Goal: Task Accomplishment & Management: Complete application form

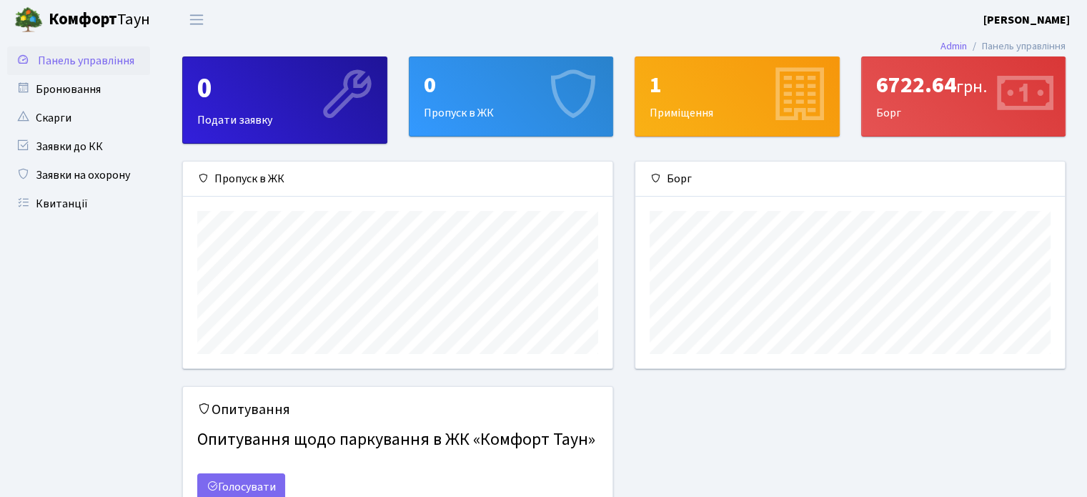
scroll to position [206, 429]
click at [324, 115] on icon at bounding box center [346, 96] width 68 height 68
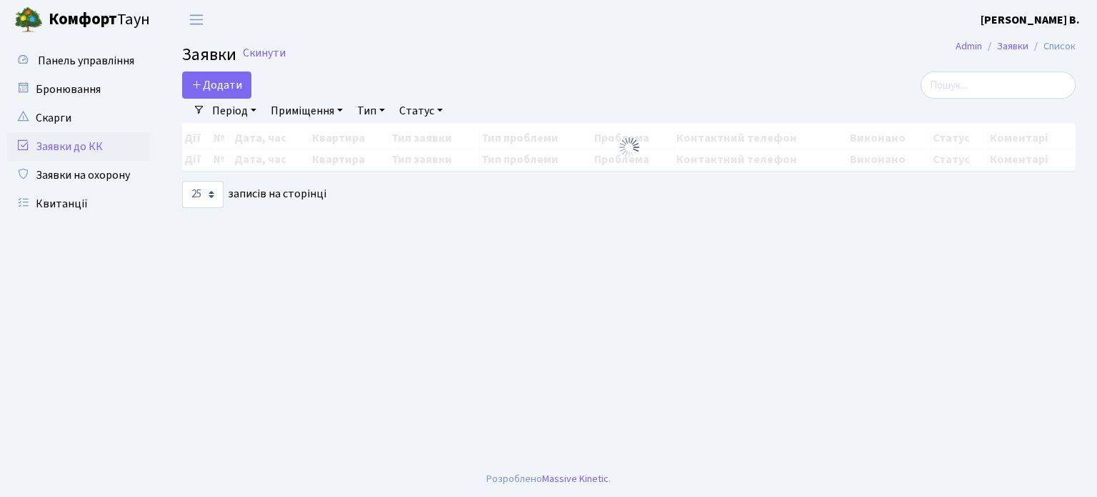
select select "25"
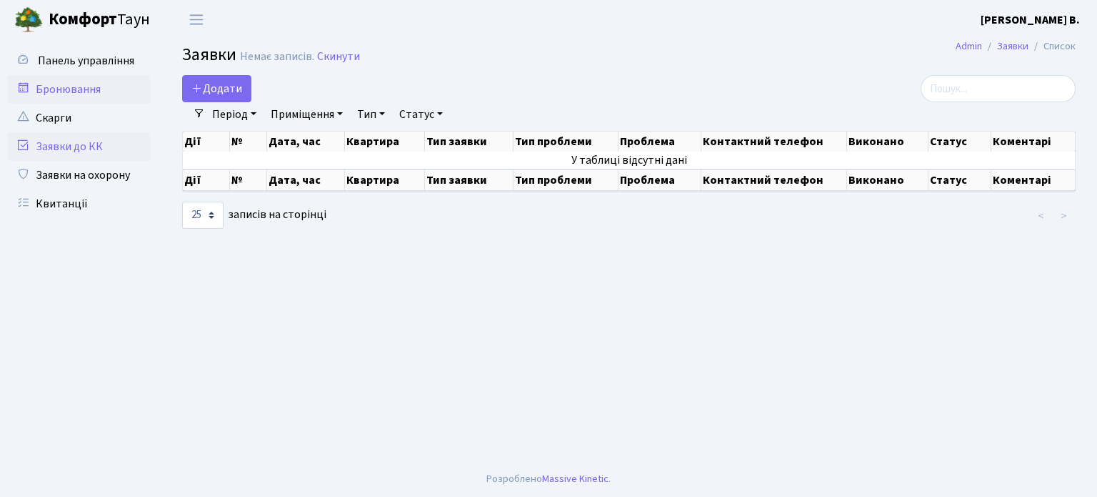
click at [80, 90] on link "Бронювання" at bounding box center [78, 89] width 143 height 29
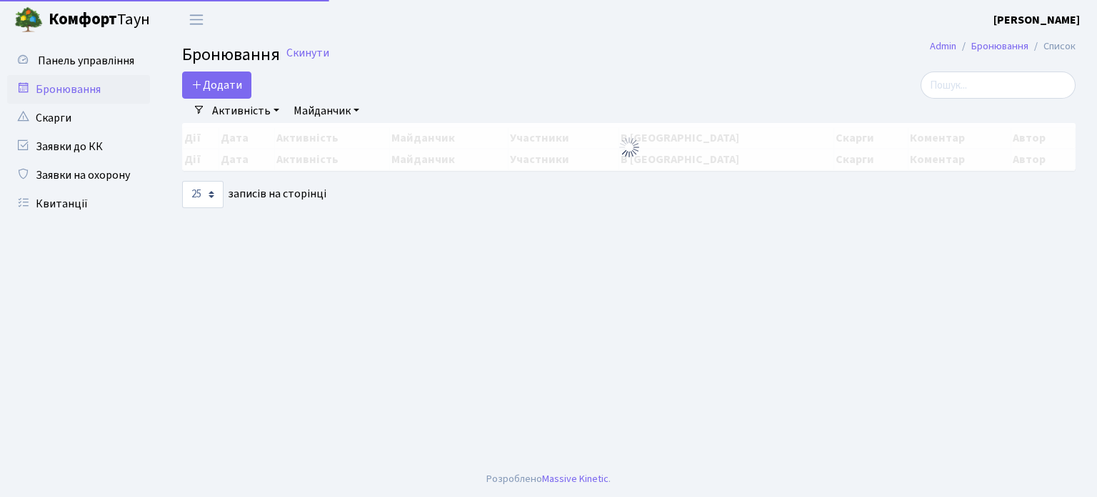
select select "25"
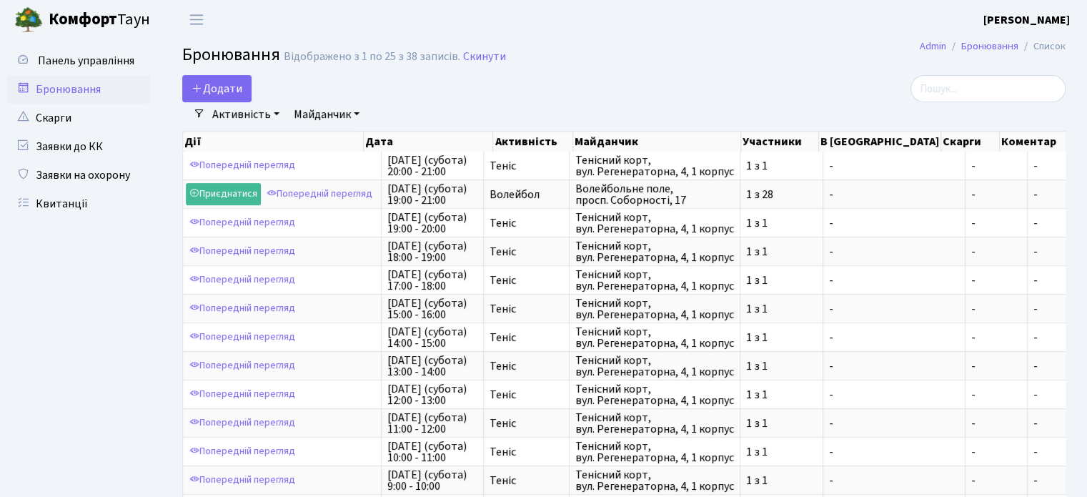
click at [357, 116] on link "Майданчик" at bounding box center [326, 114] width 77 height 24
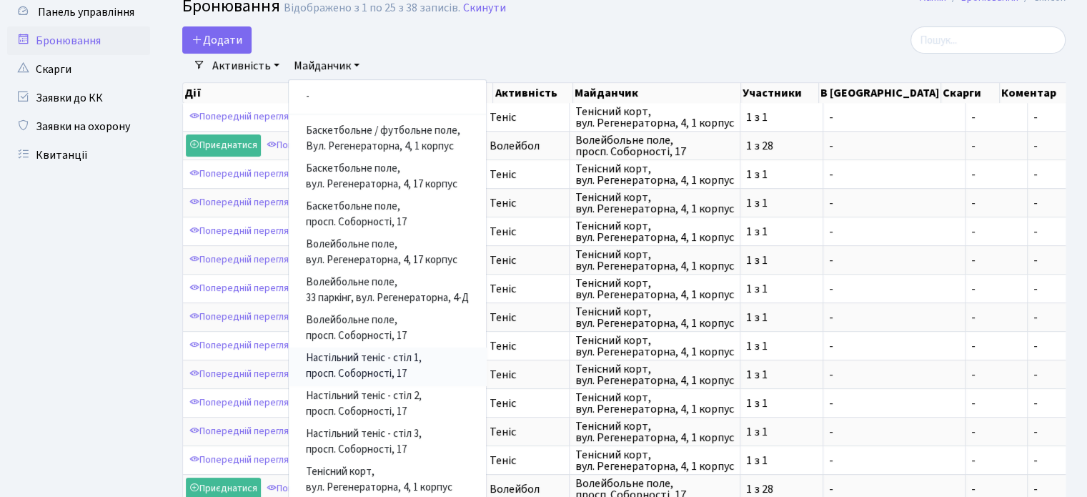
scroll to position [71, 0]
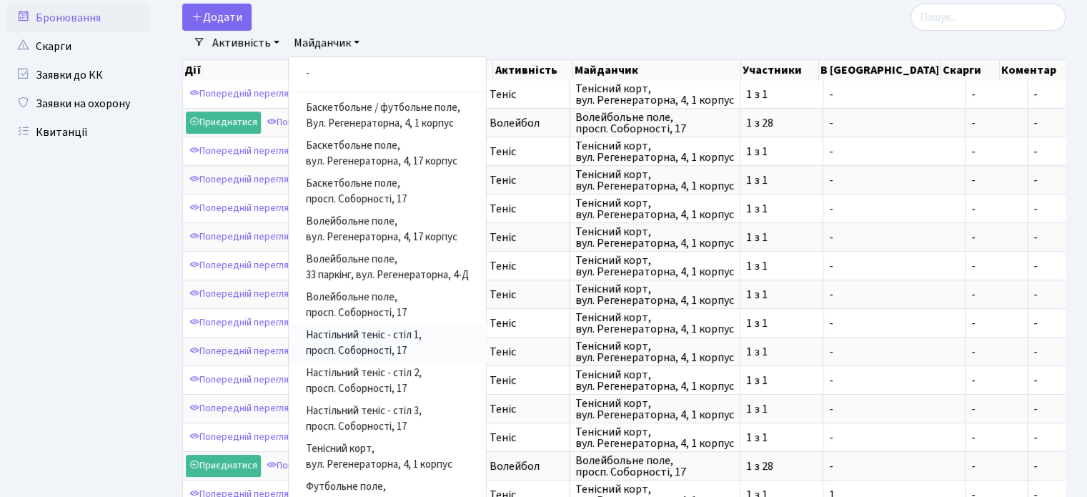
click at [403, 334] on link "Настільний теніс - стіл 1, просп. Соборності, 17" at bounding box center [387, 343] width 197 height 38
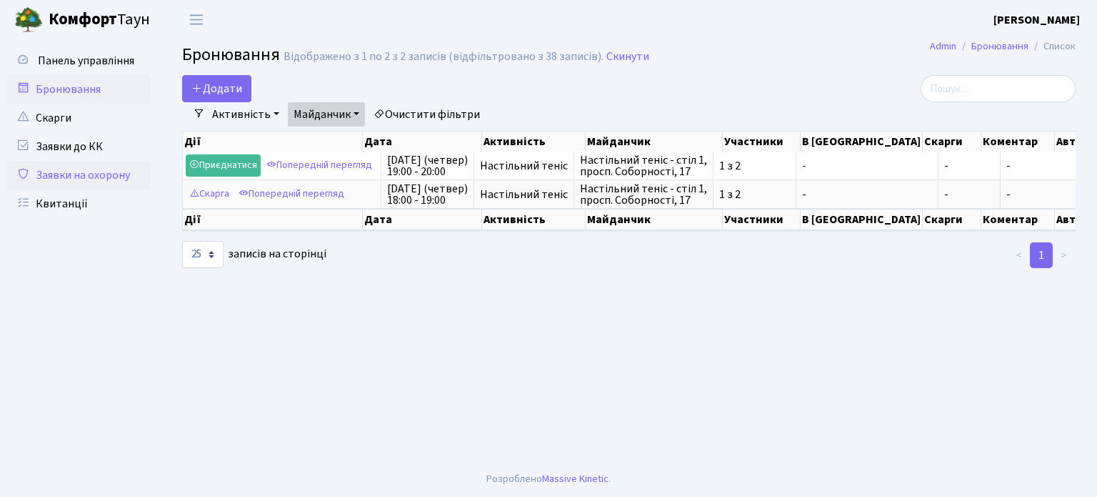
click at [84, 174] on link "Заявки на охорону" at bounding box center [78, 175] width 143 height 29
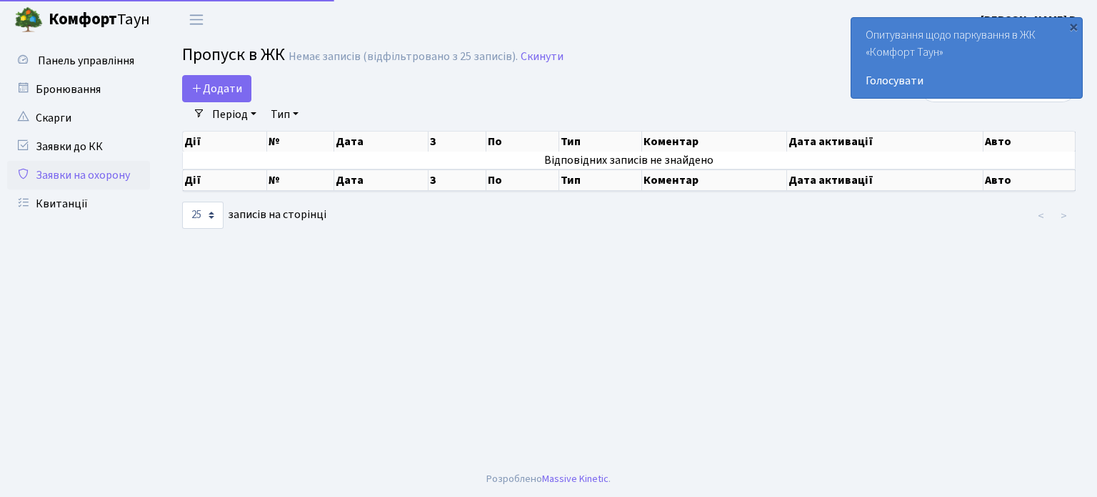
select select "25"
click at [300, 116] on link "Тип" at bounding box center [284, 114] width 39 height 24
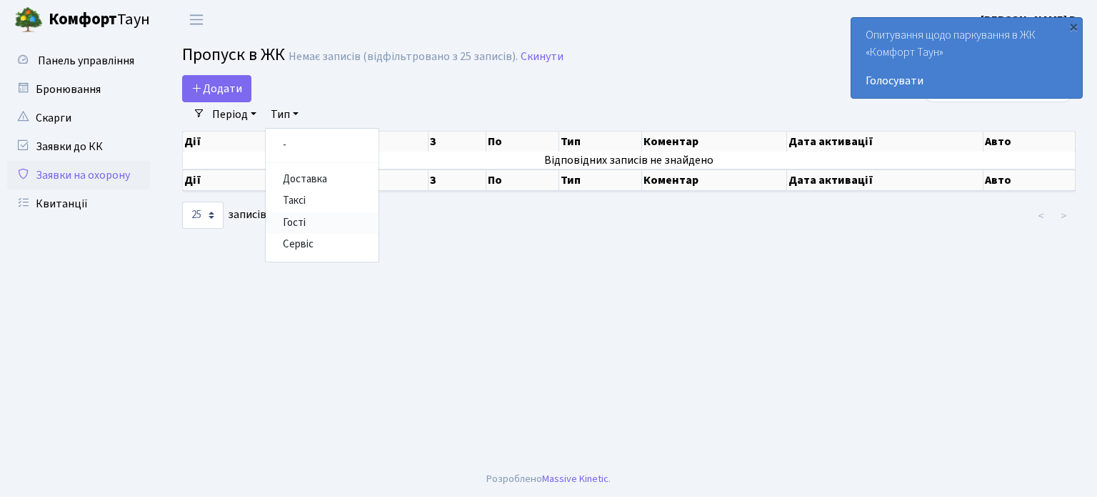
click at [300, 223] on link "Гості" at bounding box center [322, 223] width 113 height 22
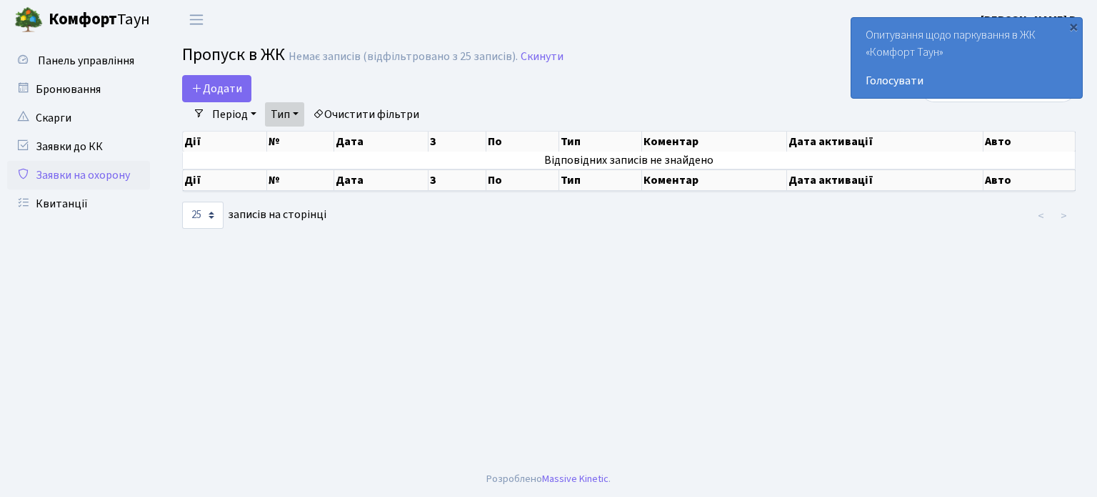
click at [367, 149] on th "Дата" at bounding box center [381, 141] width 94 height 20
click at [583, 139] on th "Тип" at bounding box center [600, 141] width 83 height 20
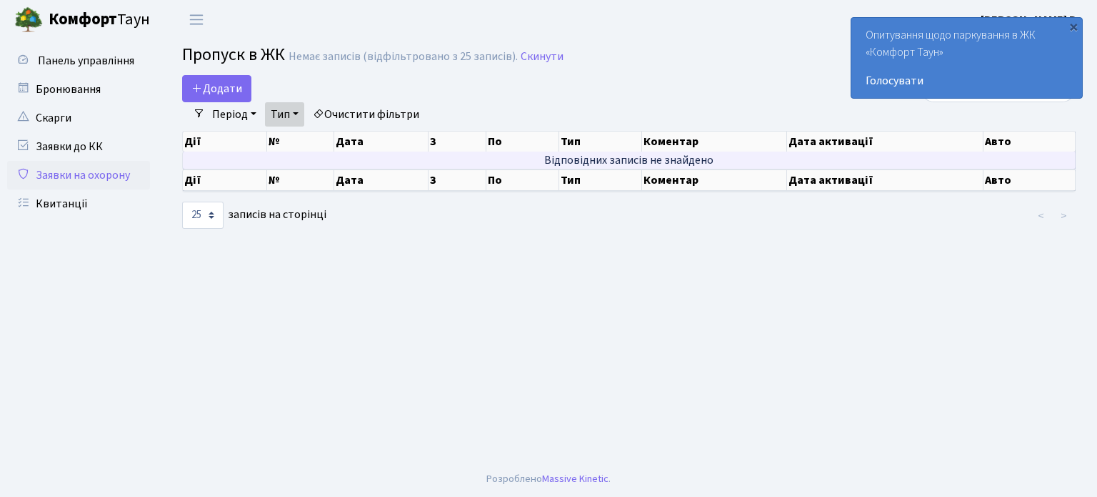
click at [587, 161] on td "Відповідних записів не знайдено" at bounding box center [629, 159] width 893 height 17
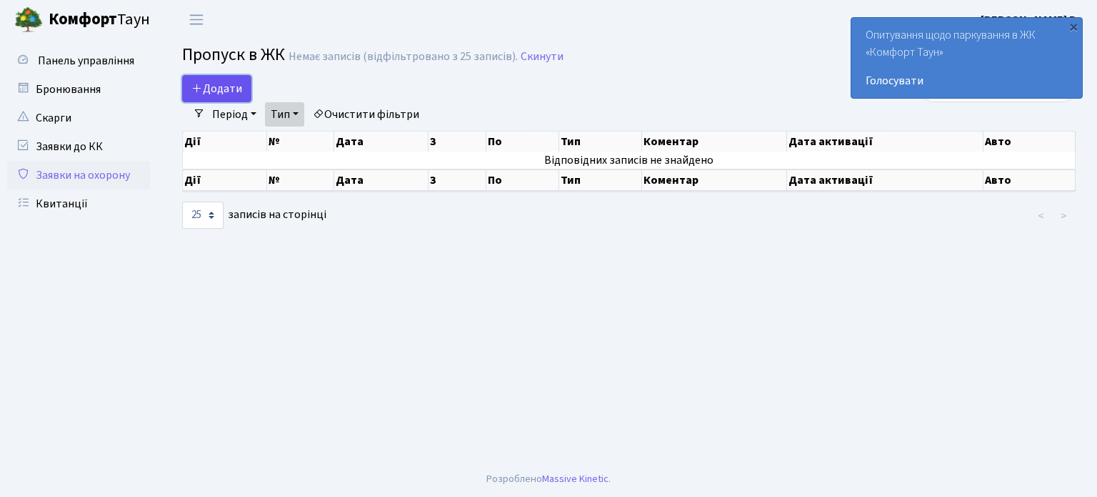
click at [230, 88] on span "Додати" at bounding box center [216, 89] width 51 height 16
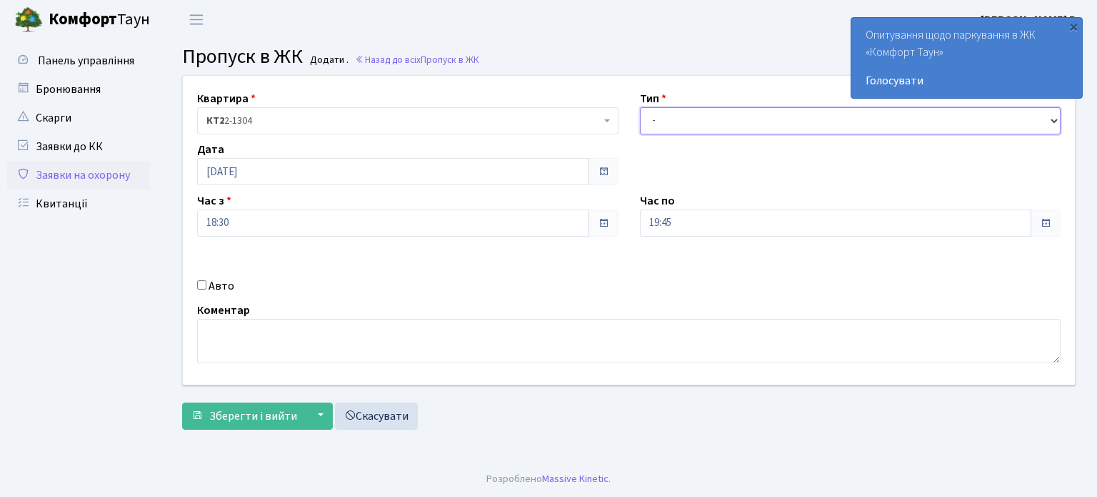
click at [945, 119] on select "- Доставка Таксі Гості Сервіс" at bounding box center [851, 120] width 422 height 27
drag, startPoint x: 339, startPoint y: 287, endPoint x: 309, endPoint y: 292, distance: 30.4
click at [339, 287] on div "Авто" at bounding box center [407, 285] width 443 height 17
click at [201, 286] on input "Авто" at bounding box center [201, 284] width 9 height 9
checkbox input "true"
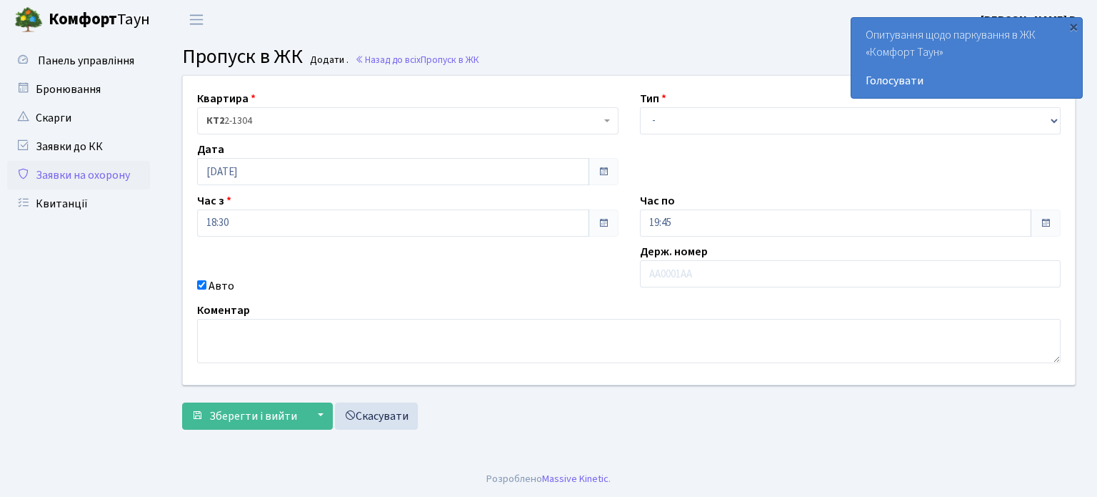
click at [489, 309] on div "Коментар" at bounding box center [628, 332] width 885 height 61
click at [1075, 24] on div "×" at bounding box center [1074, 26] width 14 height 14
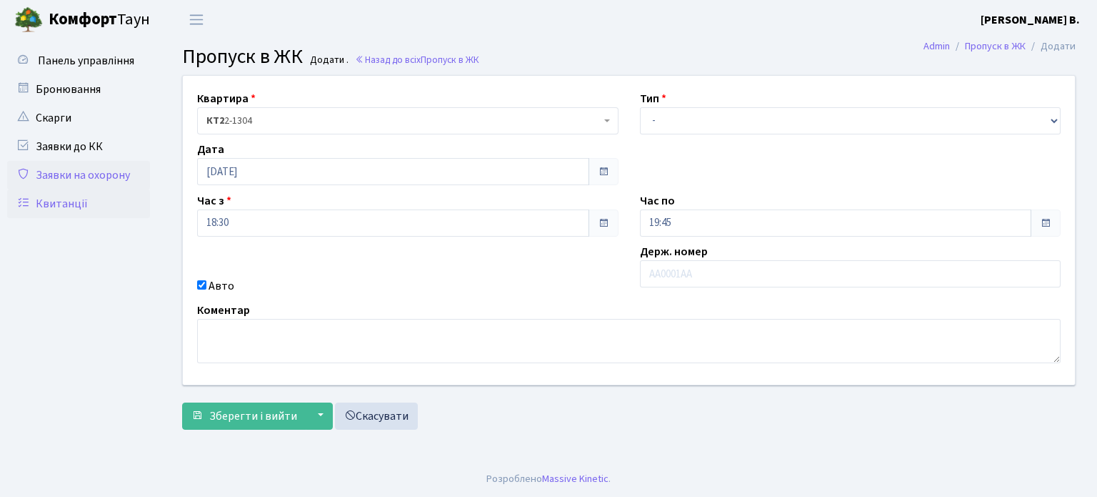
click at [66, 209] on link "Квитанції" at bounding box center [78, 203] width 143 height 29
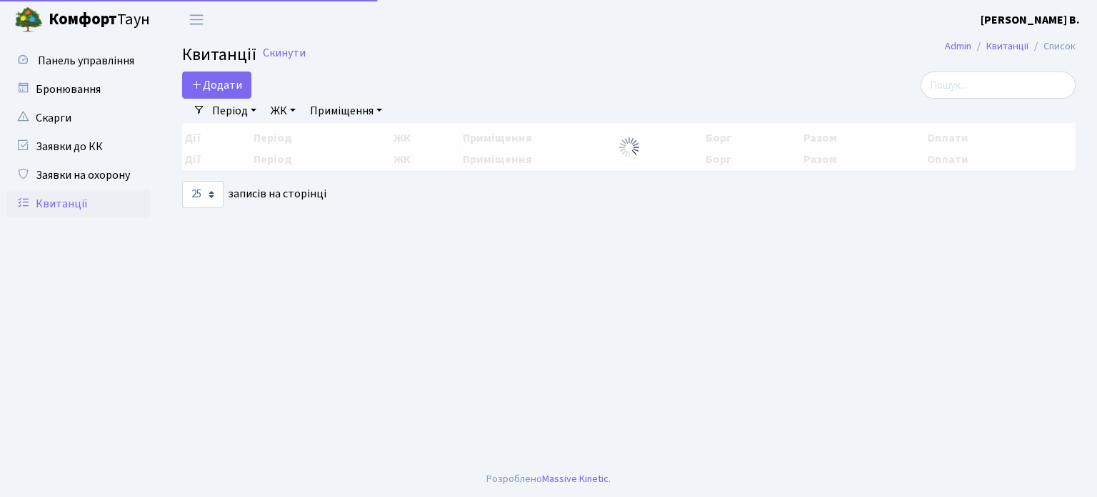
select select "25"
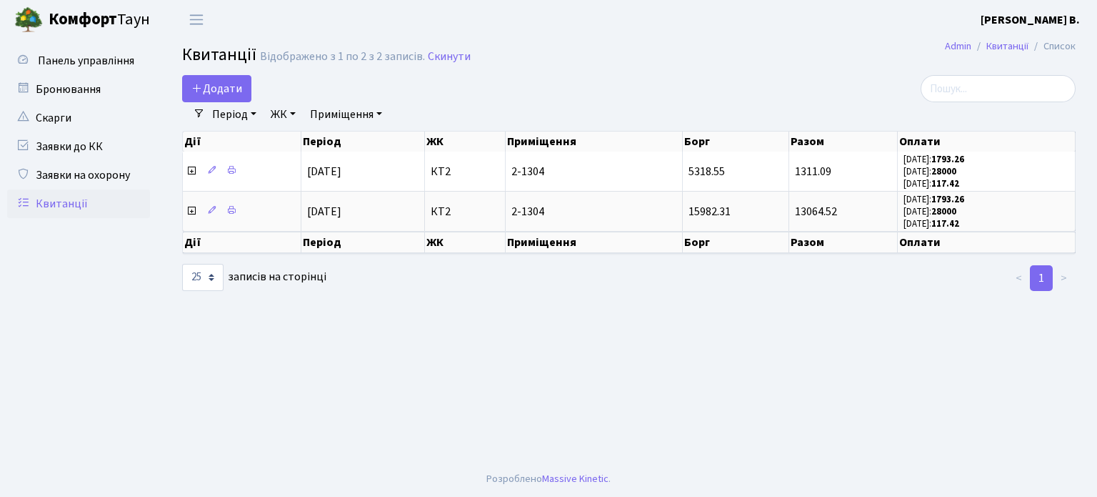
click at [287, 114] on link "ЖК" at bounding box center [283, 114] width 36 height 24
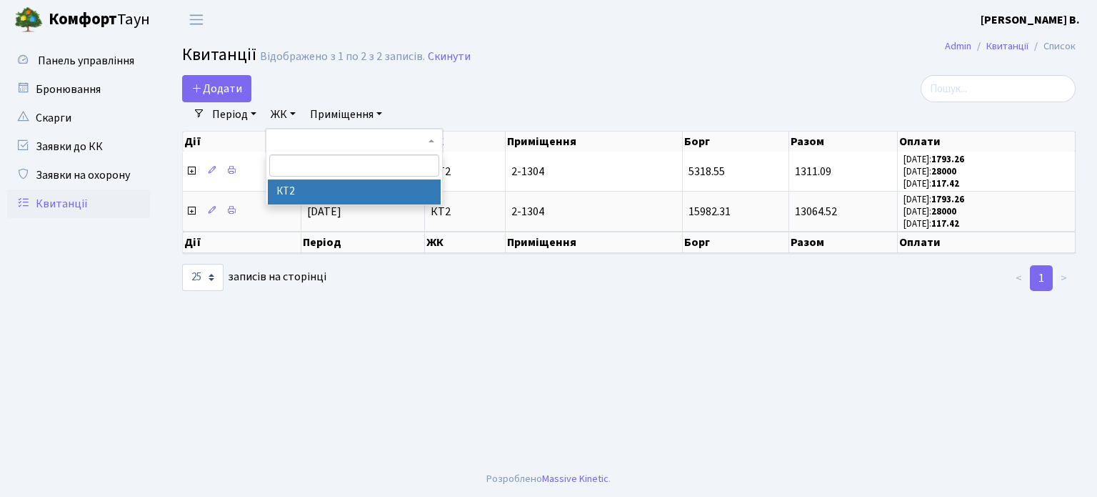
click at [287, 114] on link "ЖК" at bounding box center [283, 114] width 36 height 24
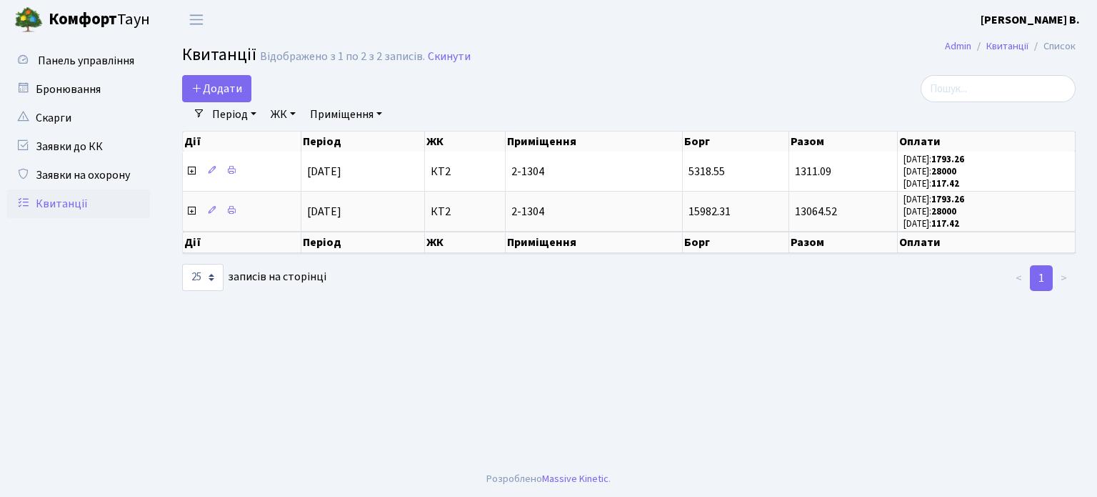
click at [80, 19] on b "Комфорт" at bounding box center [83, 19] width 69 height 23
